Goal: Task Accomplishment & Management: Manage account settings

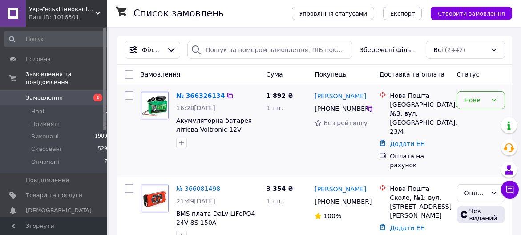
click at [470, 98] on div "Нове" at bounding box center [476, 100] width 22 height 10
click at [478, 119] on li "Прийнято" at bounding box center [481, 119] width 47 height 16
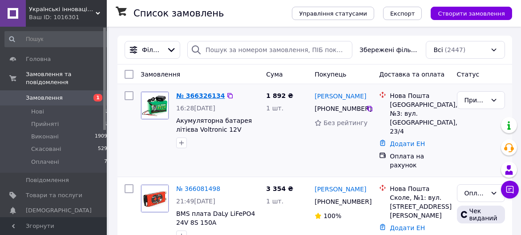
click at [201, 94] on link "№ 366326134" at bounding box center [200, 95] width 49 height 7
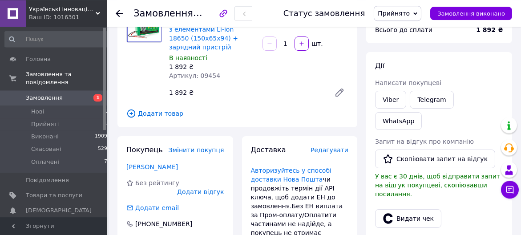
scroll to position [95, 0]
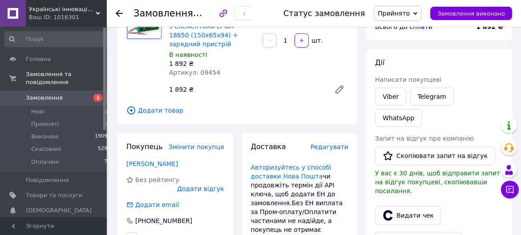
click at [205, 70] on span "Артикул: 09454" at bounding box center [194, 72] width 51 height 7
copy span "09454"
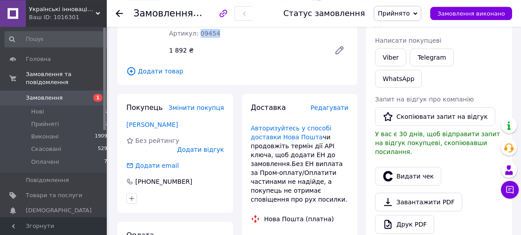
scroll to position [239, 0]
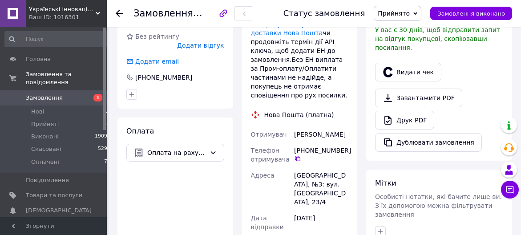
click at [315, 128] on div "[PERSON_NAME]" at bounding box center [321, 134] width 58 height 16
click at [340, 116] on div "Доставка Редагувати Авторизуйтесь у способі доставки Нова Пошта чи продовжіть т…" at bounding box center [300, 141] width 98 height 284
click at [324, 146] on div "[PHONE_NUMBER]" at bounding box center [321, 154] width 54 height 16
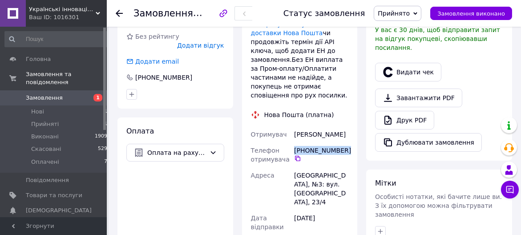
click at [324, 146] on div "[PHONE_NUMBER]" at bounding box center [321, 154] width 54 height 16
copy div "[PHONE_NUMBER]"
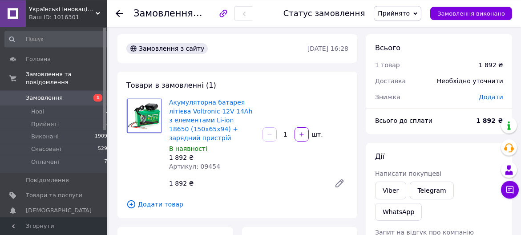
scroll to position [0, 0]
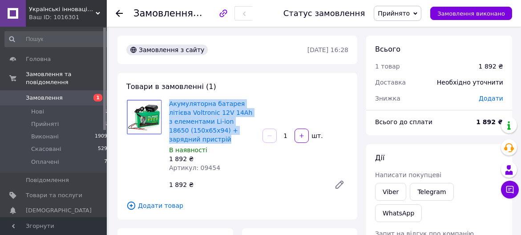
drag, startPoint x: 169, startPoint y: 98, endPoint x: 223, endPoint y: 137, distance: 66.1
click at [223, 137] on div "Акумуляторна батарея літієва Voltronic 12V 14Ah з елементами Li-ion 18650 (150х…" at bounding box center [212, 135] width 93 height 77
copy link "Акумуляторна батарея літієва Voltronic 12V 14Ah з елементами Li-ion 18650 (150х…"
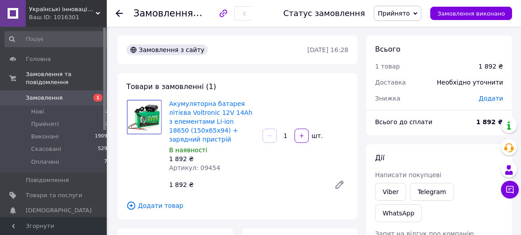
click at [238, 164] on div "Артикул: 09454" at bounding box center [212, 167] width 86 height 9
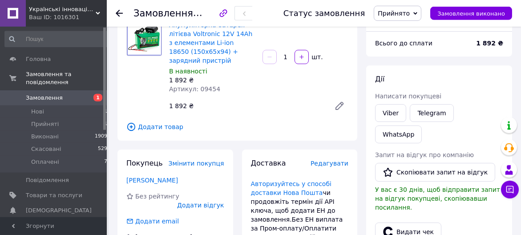
scroll to position [95, 0]
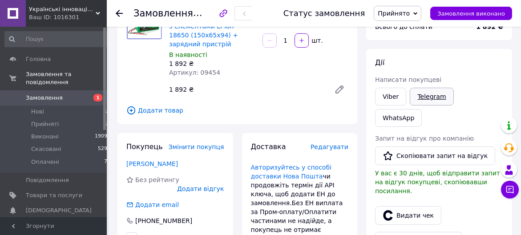
click at [428, 96] on link "Telegram" at bounding box center [432, 97] width 44 height 18
click at [428, 98] on link "Telegram" at bounding box center [432, 97] width 44 height 18
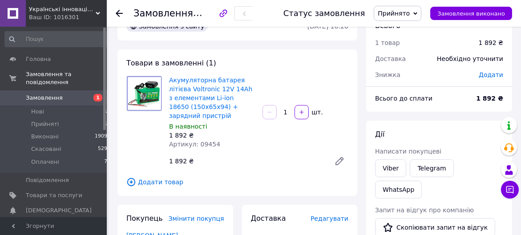
scroll to position [48, 0]
